Goal: Register for event/course

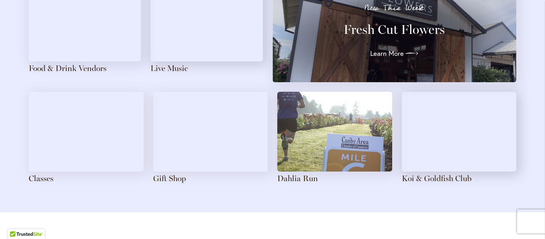
scroll to position [929, 0]
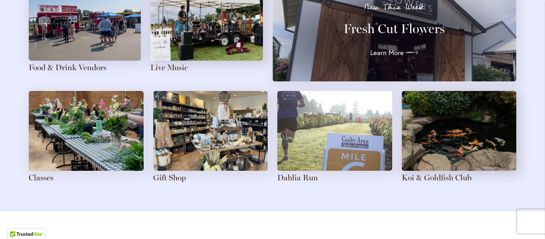
click at [182, 148] on img at bounding box center [210, 131] width 115 height 80
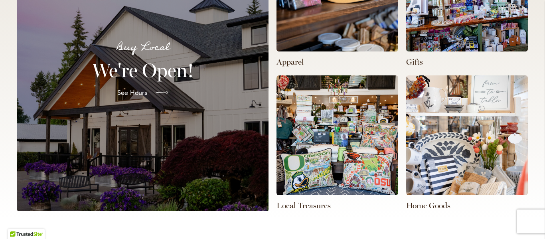
scroll to position [0, 180]
click at [133, 92] on span "See Hours" at bounding box center [132, 93] width 30 height 10
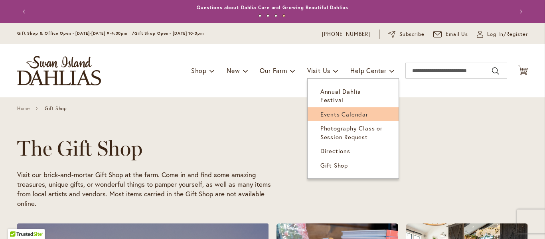
click at [321, 110] on span "Events Calendar" at bounding box center [344, 114] width 48 height 8
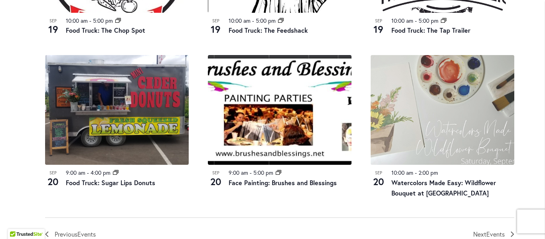
scroll to position [852, 0]
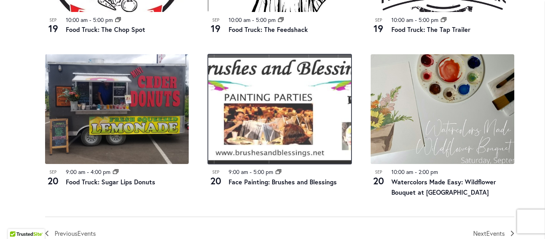
click at [264, 128] on img at bounding box center [280, 109] width 144 height 110
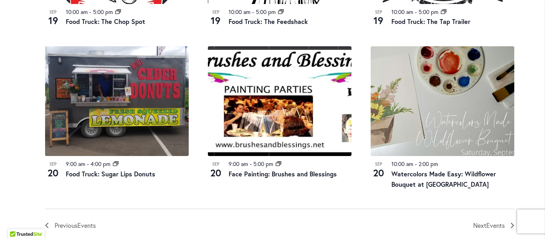
scroll to position [863, 0]
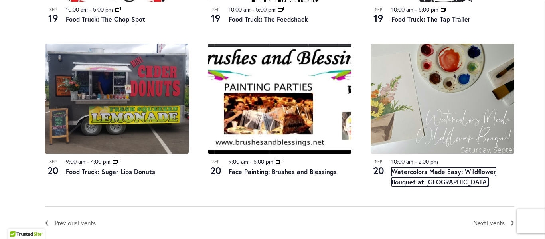
click at [443, 169] on link "Watercolors Made Easy: Wildflower Bouquet at [GEOGRAPHIC_DATA]" at bounding box center [443, 176] width 104 height 19
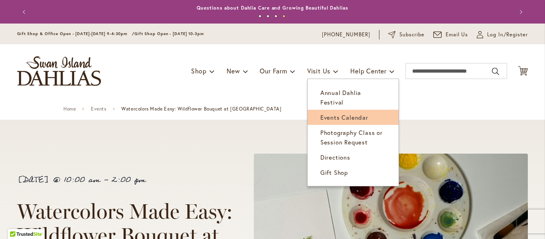
click at [332, 113] on span "Events Calendar" at bounding box center [344, 117] width 48 height 8
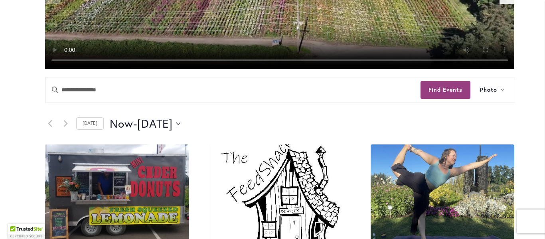
scroll to position [327, 0]
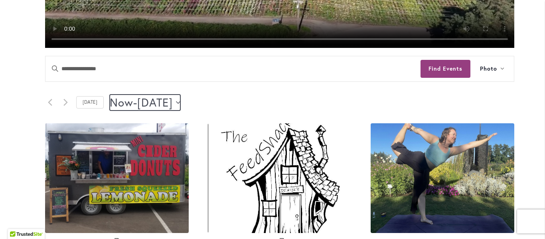
click at [180, 102] on icon "Click to toggle datepicker" at bounding box center [178, 102] width 4 height 3
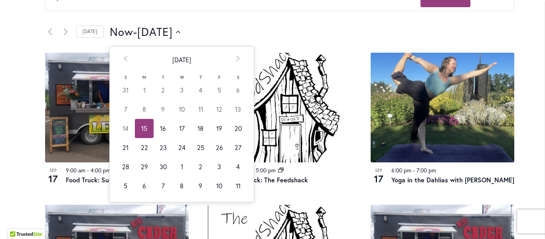
scroll to position [386, 0]
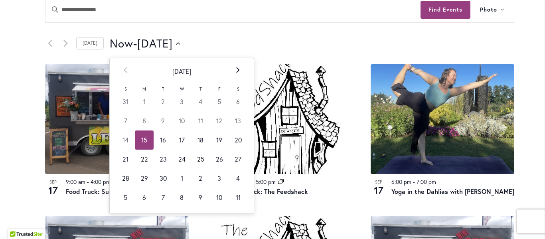
click at [230, 71] on th "Next" at bounding box center [237, 71] width 19 height 26
click at [175, 104] on td "1" at bounding box center [181, 101] width 19 height 19
type input "*********"
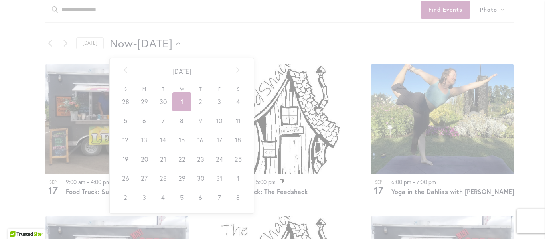
scroll to position [0, 31]
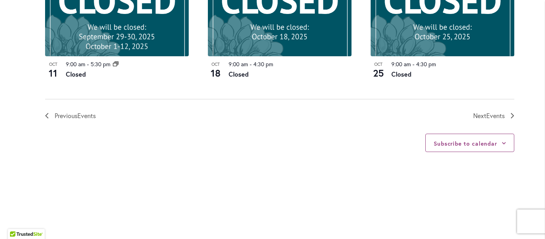
scroll to position [960, 0]
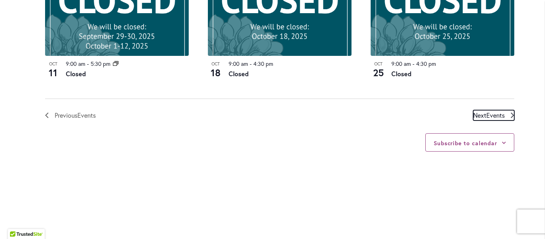
click at [486, 114] on span "Events" at bounding box center [495, 115] width 18 height 8
